Goal: Task Accomplishment & Management: Use online tool/utility

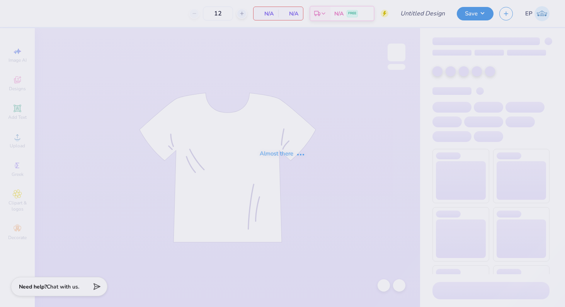
type input "FIJI Fall Rush 25"
type input "50"
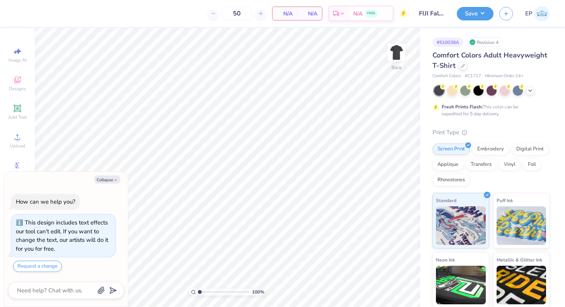
type textarea "x"
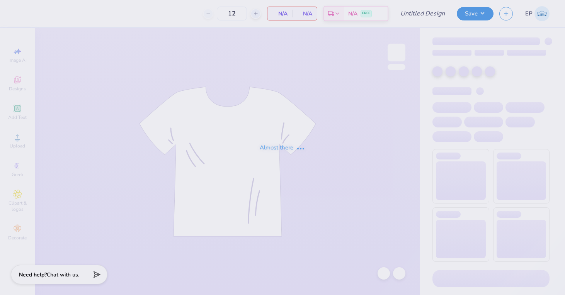
type input "50"
type input "APHI GM"
type input "100"
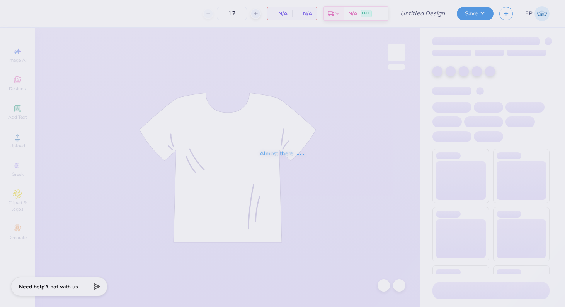
type input "ADPI Fall Merch Mockneck"
type input "50"
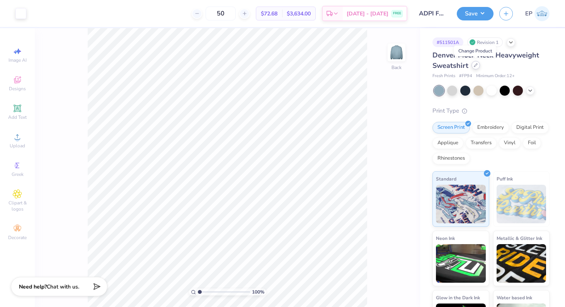
click at [474, 68] on div at bounding box center [475, 65] width 8 height 8
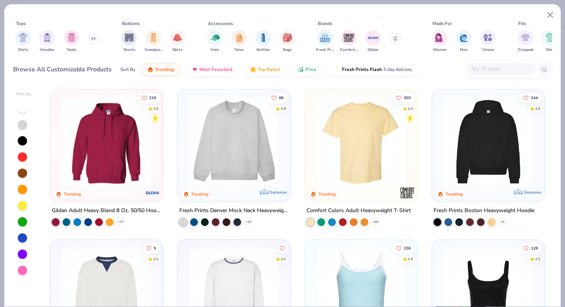
click at [248, 132] on img at bounding box center [233, 141] width 97 height 89
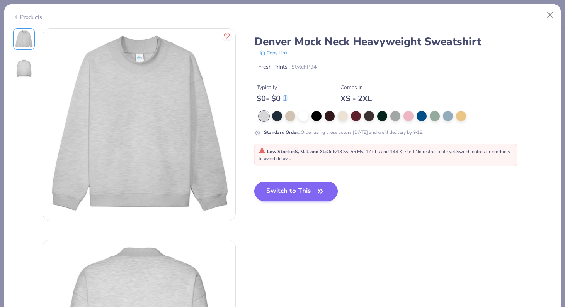
click at [267, 196] on button "Switch to This" at bounding box center [296, 191] width 84 height 19
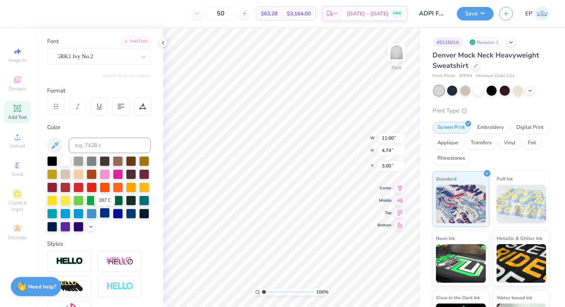
scroll to position [55, 0]
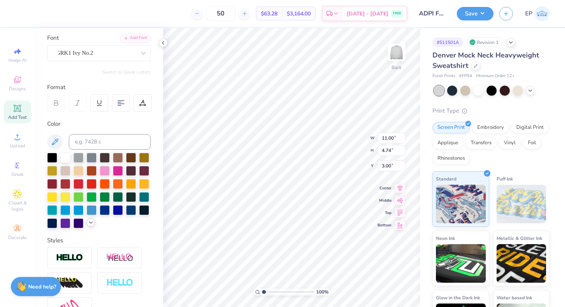
click at [90, 225] on icon at bounding box center [91, 223] width 6 height 6
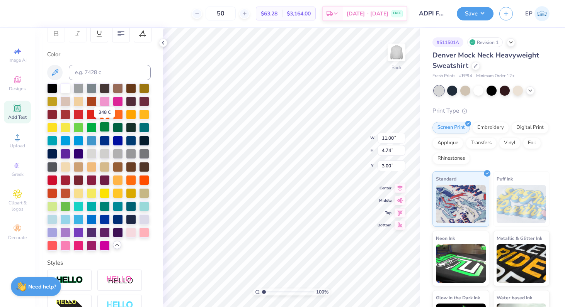
scroll to position [126, 0]
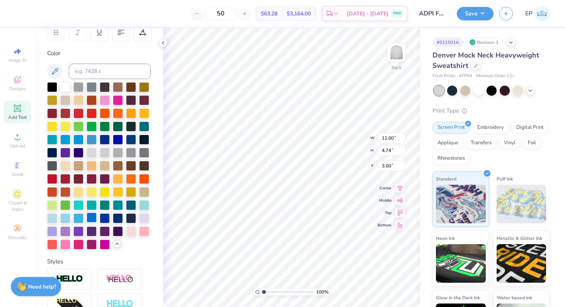
click at [90, 220] on div at bounding box center [92, 218] width 10 height 10
click at [77, 219] on div at bounding box center [78, 218] width 10 height 10
click at [63, 219] on div at bounding box center [65, 218] width 10 height 10
click at [49, 216] on div at bounding box center [52, 218] width 10 height 10
click at [91, 220] on div at bounding box center [92, 218] width 10 height 10
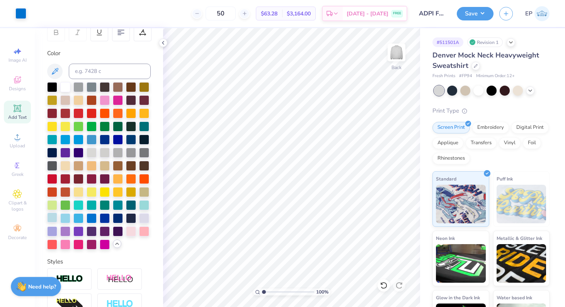
click at [52, 216] on div at bounding box center [52, 218] width 10 height 10
click at [86, 211] on div at bounding box center [99, 166] width 104 height 168
click at [89, 214] on div at bounding box center [92, 218] width 10 height 10
click at [77, 218] on div at bounding box center [78, 218] width 10 height 10
click at [77, 217] on div at bounding box center [78, 218] width 10 height 10
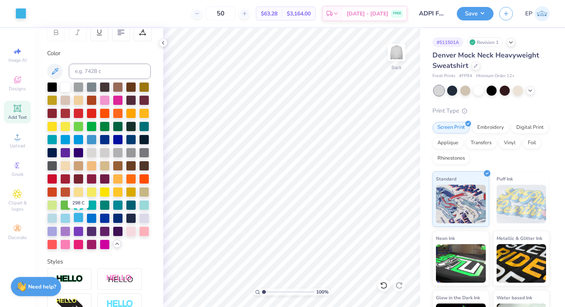
click at [77, 220] on div at bounding box center [78, 218] width 10 height 10
click at [67, 218] on div at bounding box center [65, 218] width 10 height 10
click at [53, 218] on div at bounding box center [52, 218] width 10 height 10
click at [68, 219] on div at bounding box center [65, 218] width 10 height 10
click at [107, 140] on div at bounding box center [105, 139] width 10 height 10
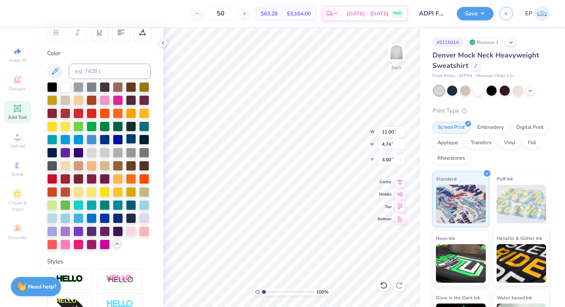
click at [132, 139] on div at bounding box center [131, 139] width 10 height 10
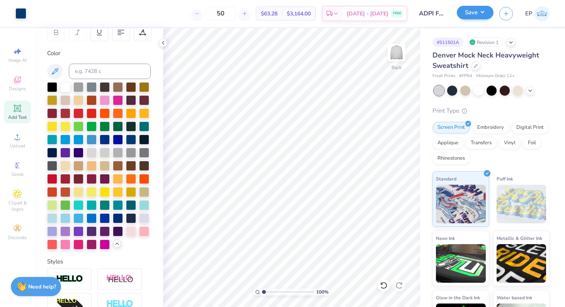
click at [473, 14] on button "Save" at bounding box center [475, 13] width 37 height 14
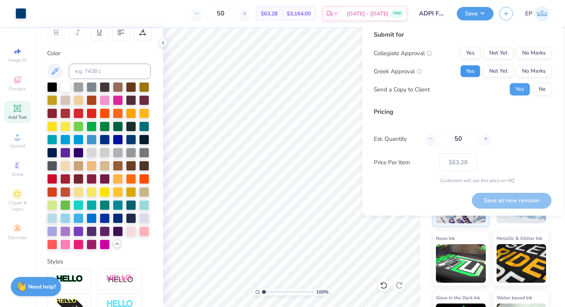
click at [471, 69] on button "Yes" at bounding box center [470, 71] width 20 height 12
click at [534, 54] on button "No Marks" at bounding box center [533, 53] width 35 height 12
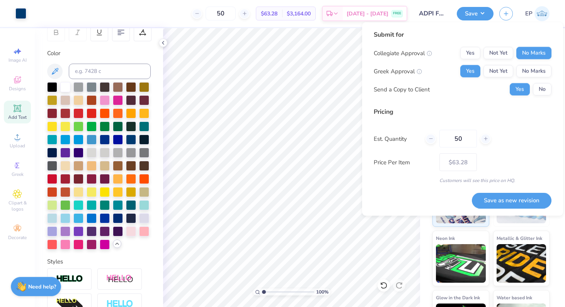
click at [402, 163] on label "Price Per Item" at bounding box center [404, 162] width 60 height 9
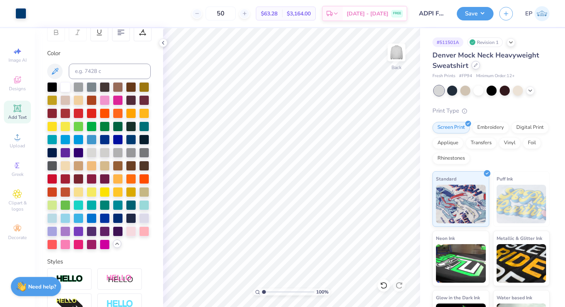
click at [471, 67] on div at bounding box center [475, 65] width 8 height 8
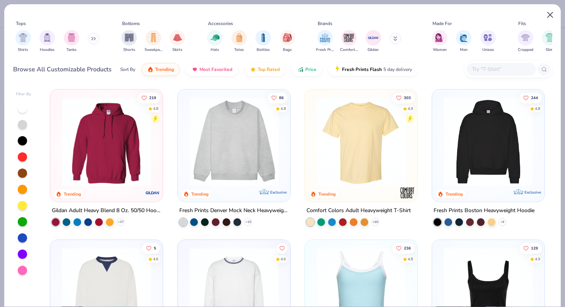
click at [548, 14] on button "Close" at bounding box center [550, 15] width 15 height 15
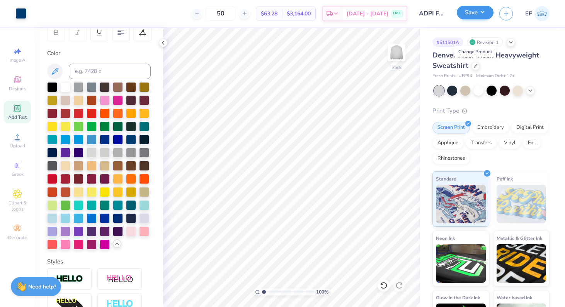
click at [479, 13] on button "Save" at bounding box center [475, 13] width 37 height 14
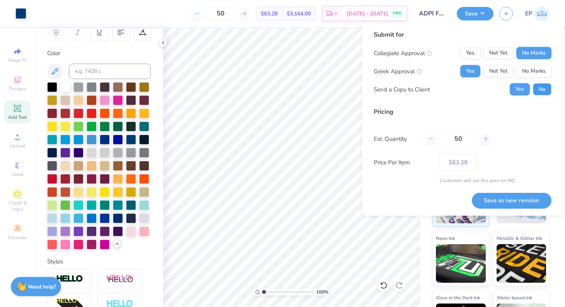
click at [545, 94] on button "No" at bounding box center [542, 89] width 19 height 12
click at [527, 200] on button "Save as new revision" at bounding box center [512, 201] width 80 height 16
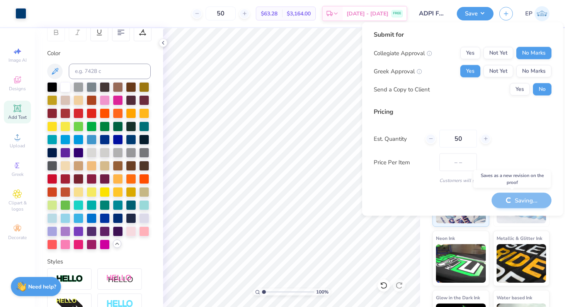
type input "$63.28"
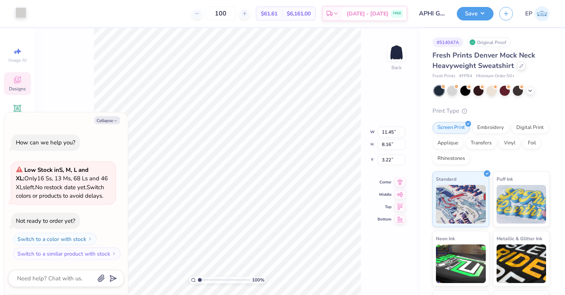
click at [20, 14] on div at bounding box center [20, 12] width 11 height 11
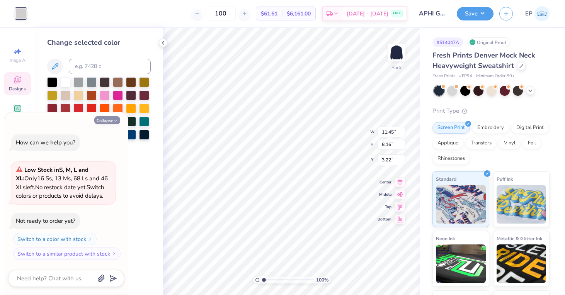
click at [116, 123] on icon "button" at bounding box center [115, 121] width 5 height 5
type textarea "x"
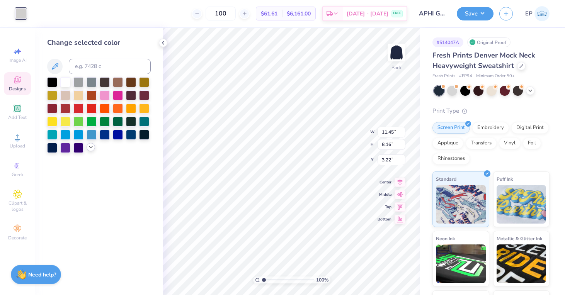
click at [93, 149] on icon at bounding box center [91, 147] width 6 height 6
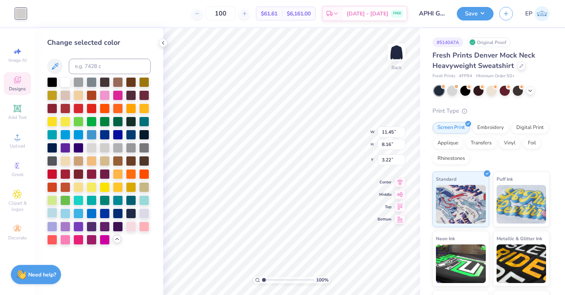
click at [54, 215] on div at bounding box center [52, 213] width 10 height 10
click at [144, 212] on div at bounding box center [144, 213] width 10 height 10
